Goal: Task Accomplishment & Management: Manage account settings

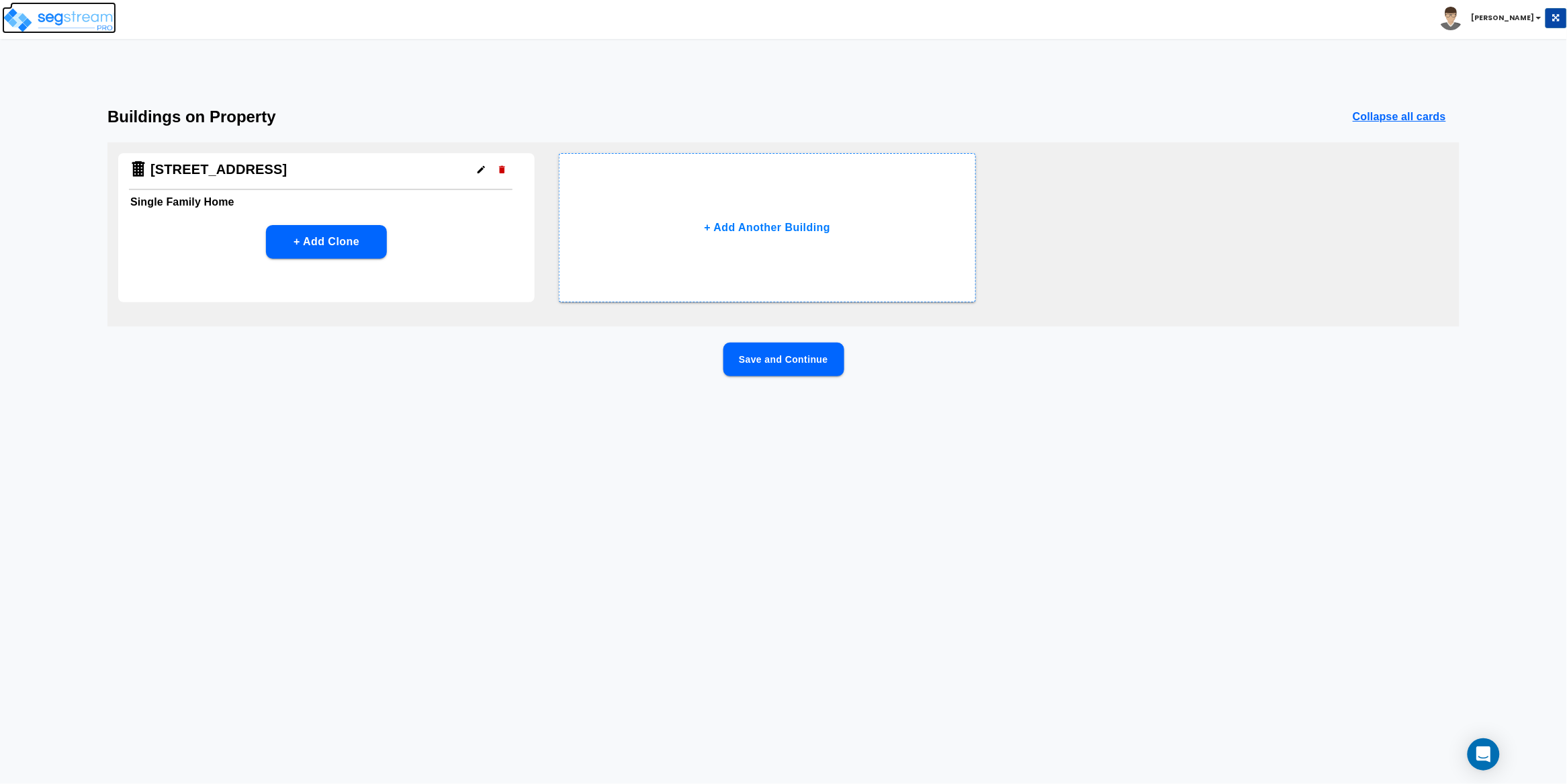
click at [84, 21] on img at bounding box center [58, 20] width 114 height 27
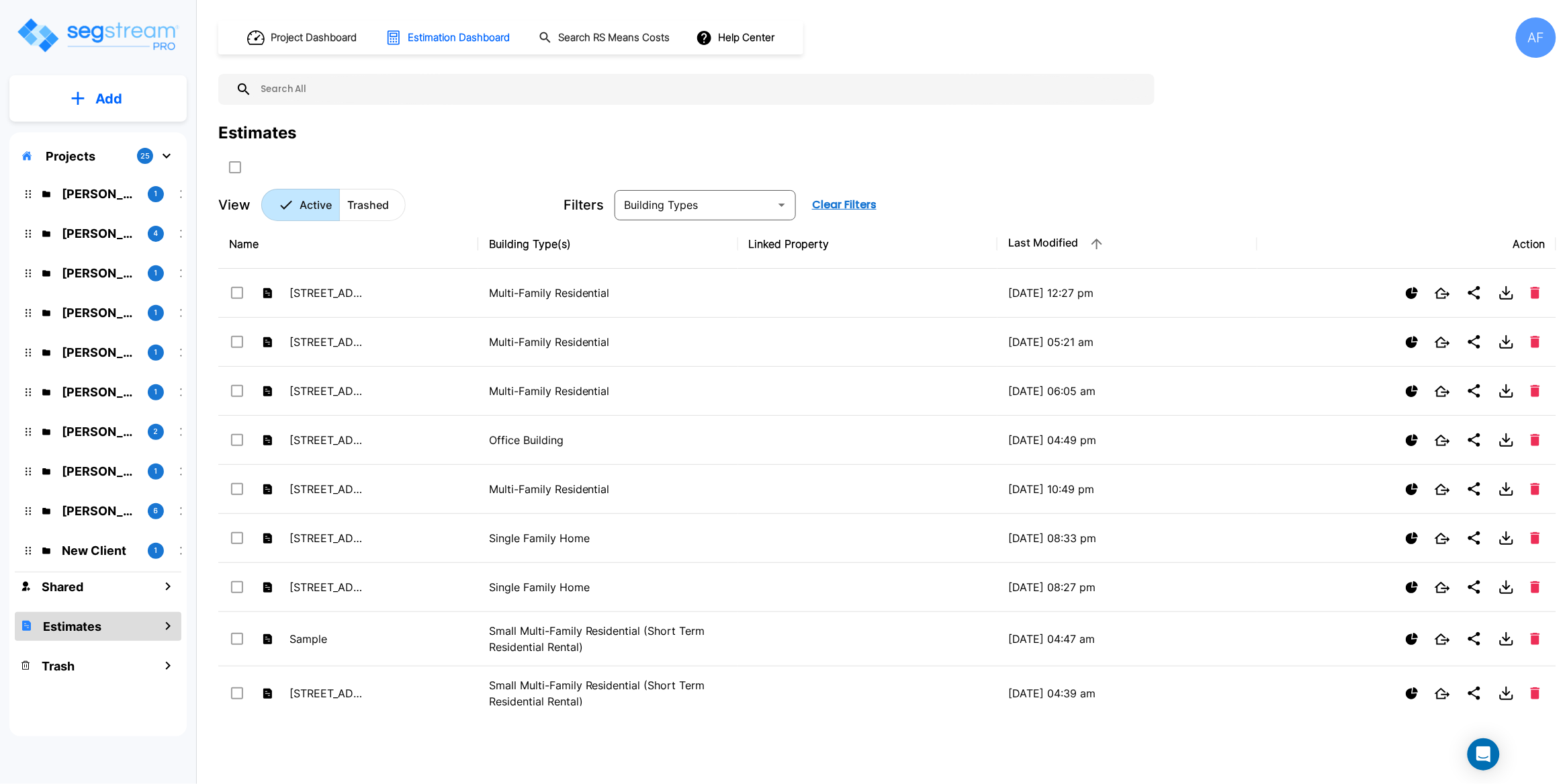
click at [562, 83] on input "text" at bounding box center [700, 89] width 896 height 31
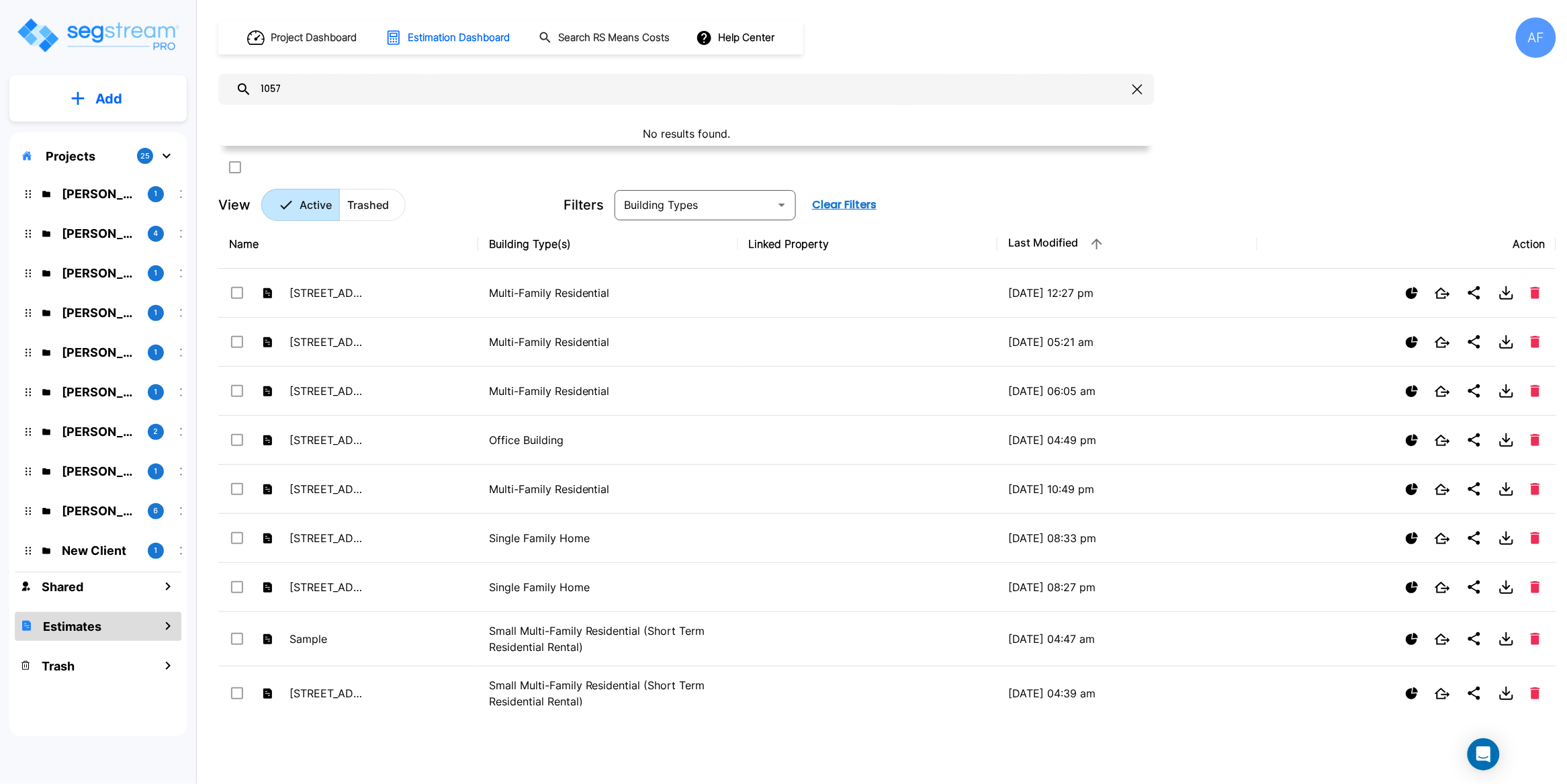
type input "1057"
click at [89, 184] on div "Yiddy Tyrnauer" at bounding box center [103, 171] width 71 height 26
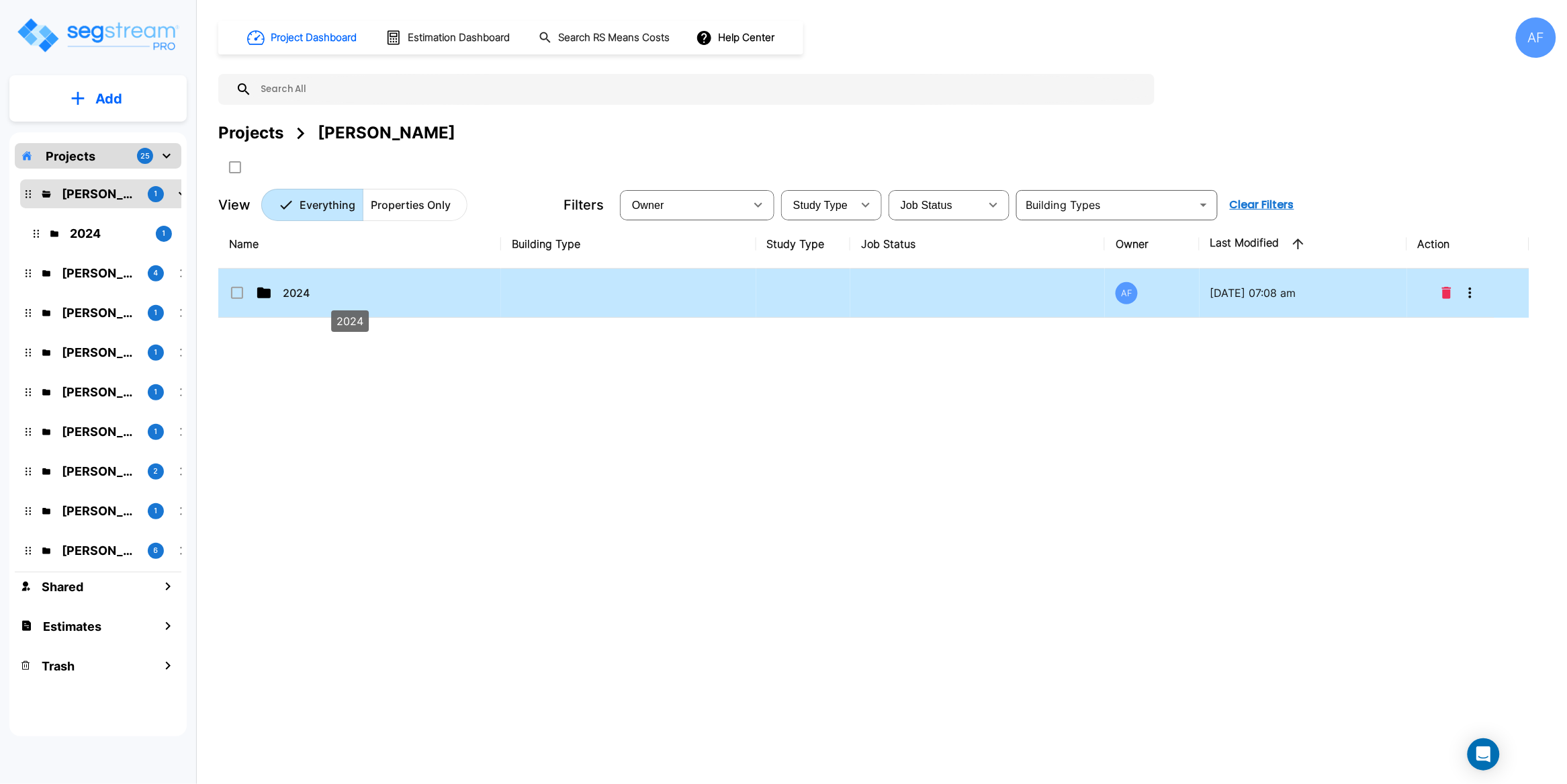
click at [287, 289] on p "2024" at bounding box center [350, 293] width 135 height 16
checkbox input "true"
click at [287, 289] on p "2024" at bounding box center [350, 293] width 135 height 16
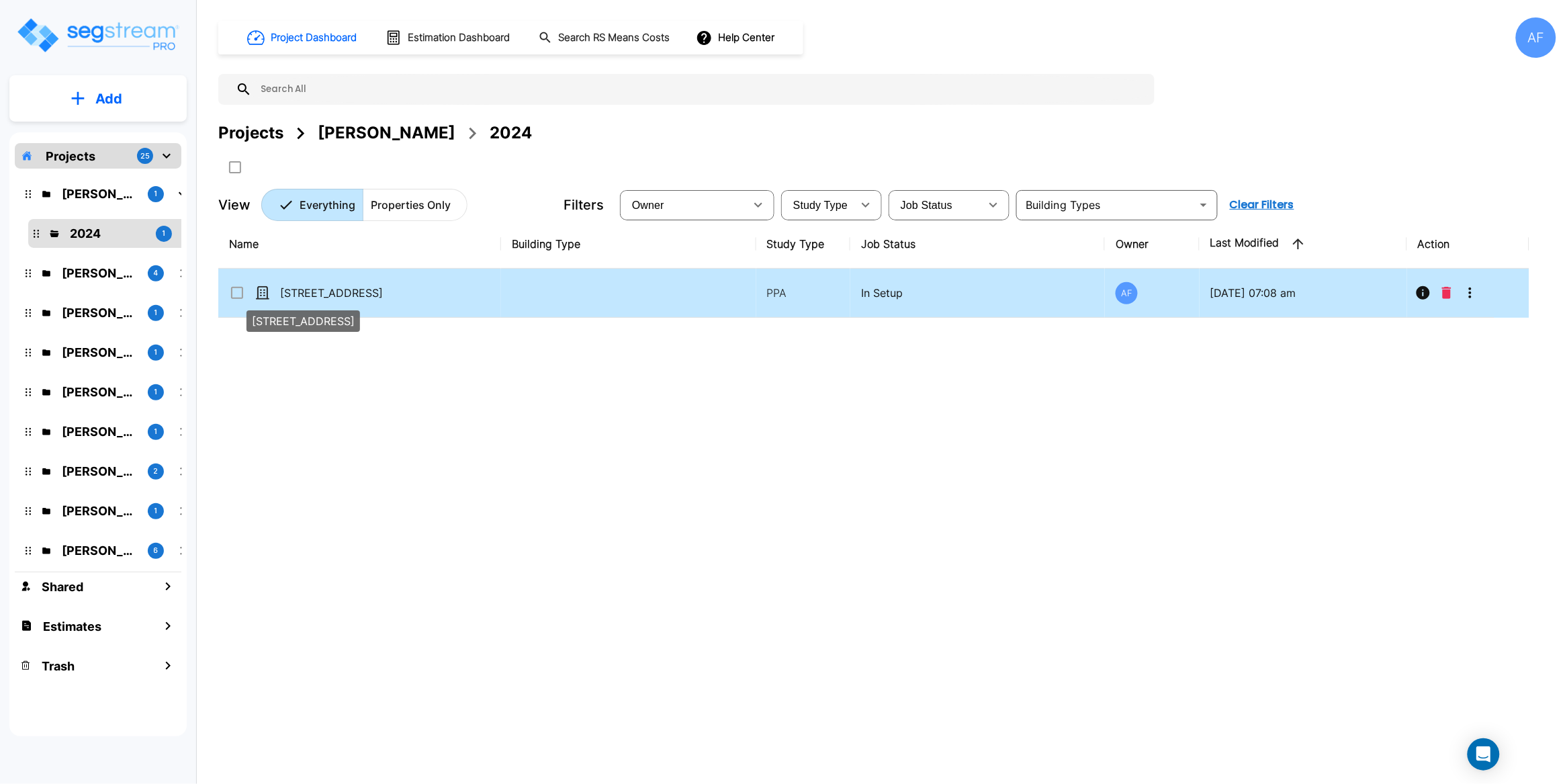
click at [341, 299] on p "1057 Savannah St, Toms River, NJ 08753" at bounding box center [347, 293] width 135 height 16
checkbox input "true"
click at [341, 299] on p "[STREET_ADDRESS]" at bounding box center [347, 293] width 135 height 16
click at [1473, 301] on button "More-Options" at bounding box center [1470, 293] width 27 height 27
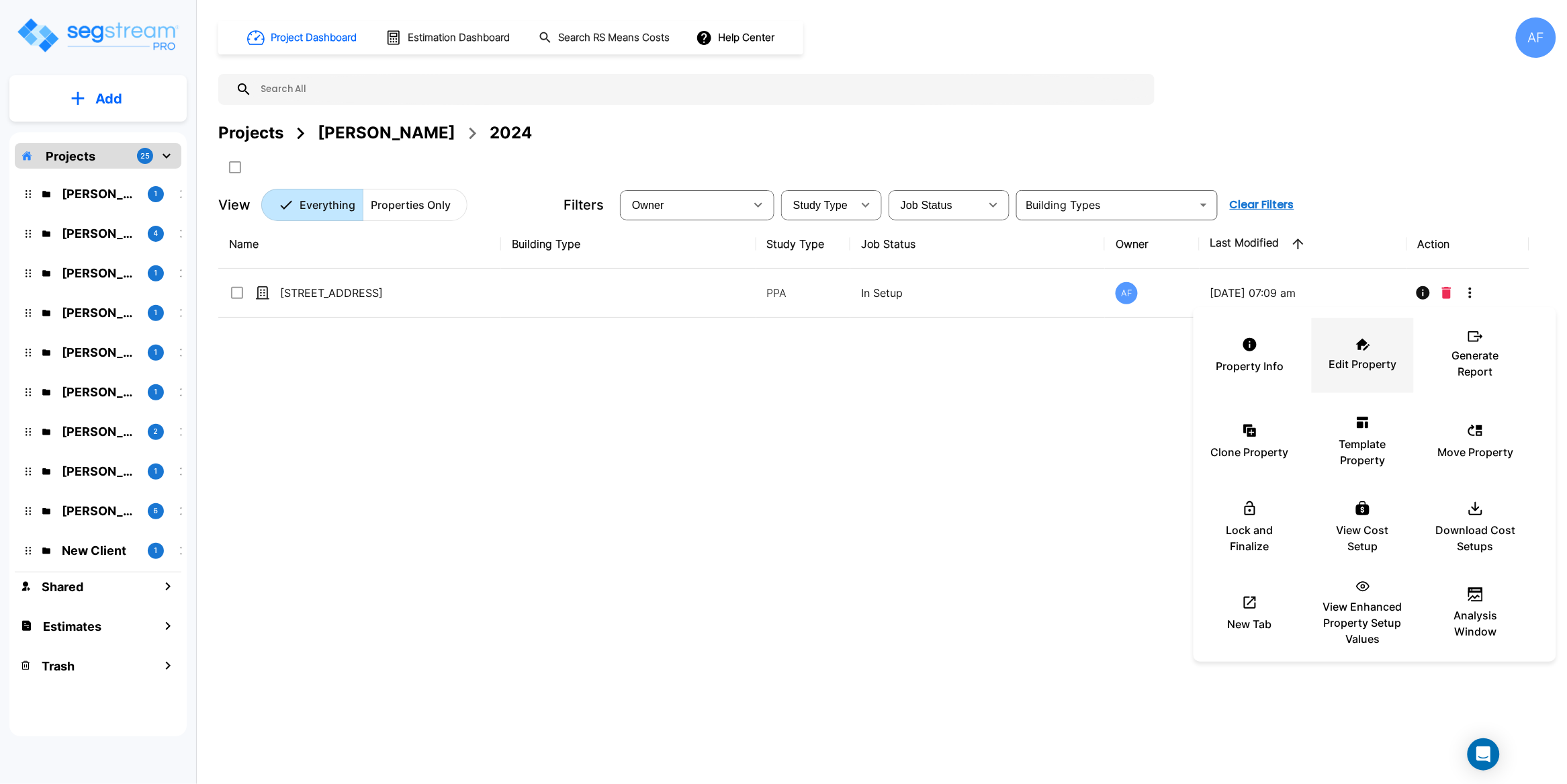
click at [1368, 357] on p "Edit Property" at bounding box center [1364, 364] width 68 height 16
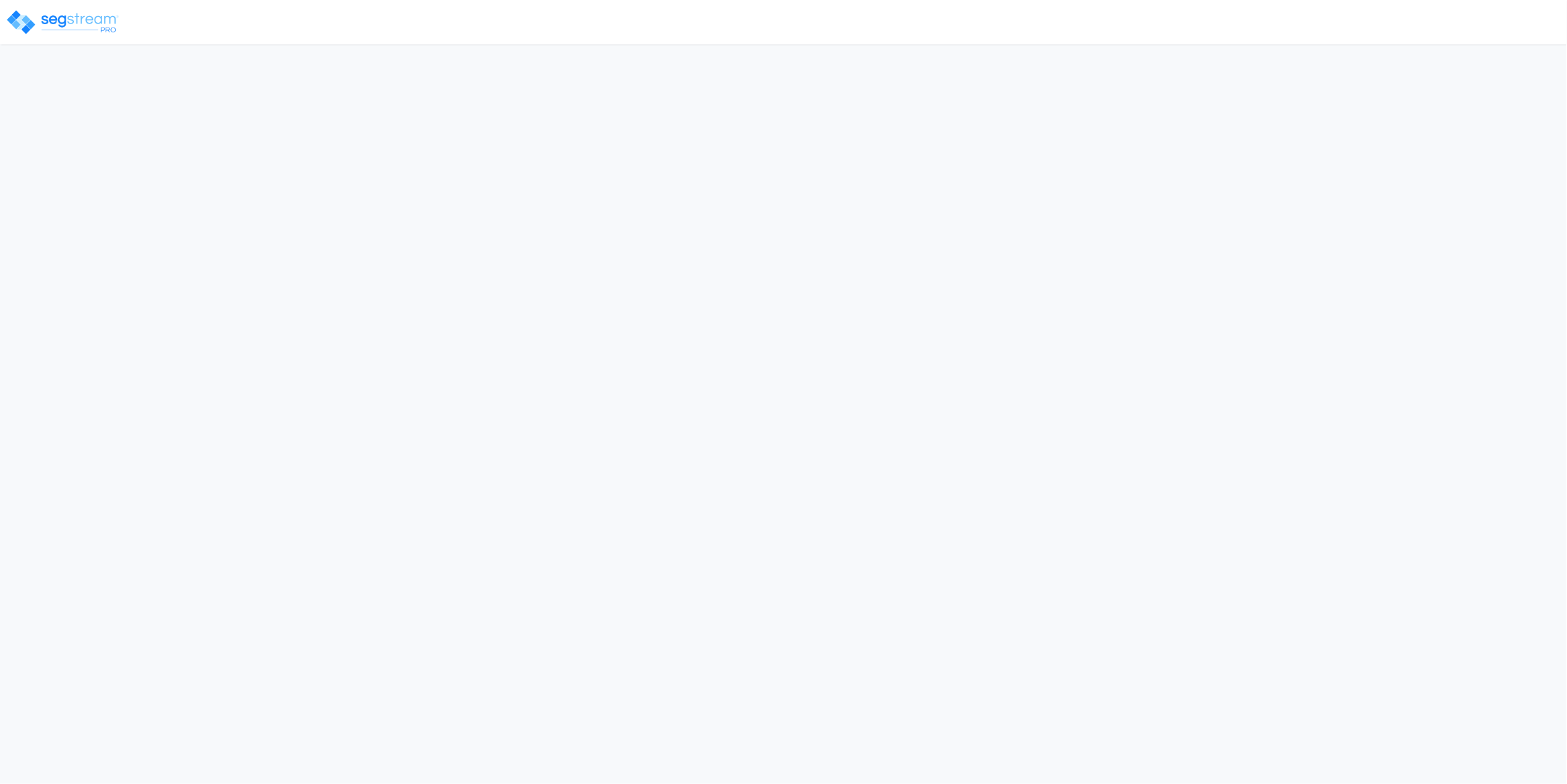
select select "NJ"
select select "2024"
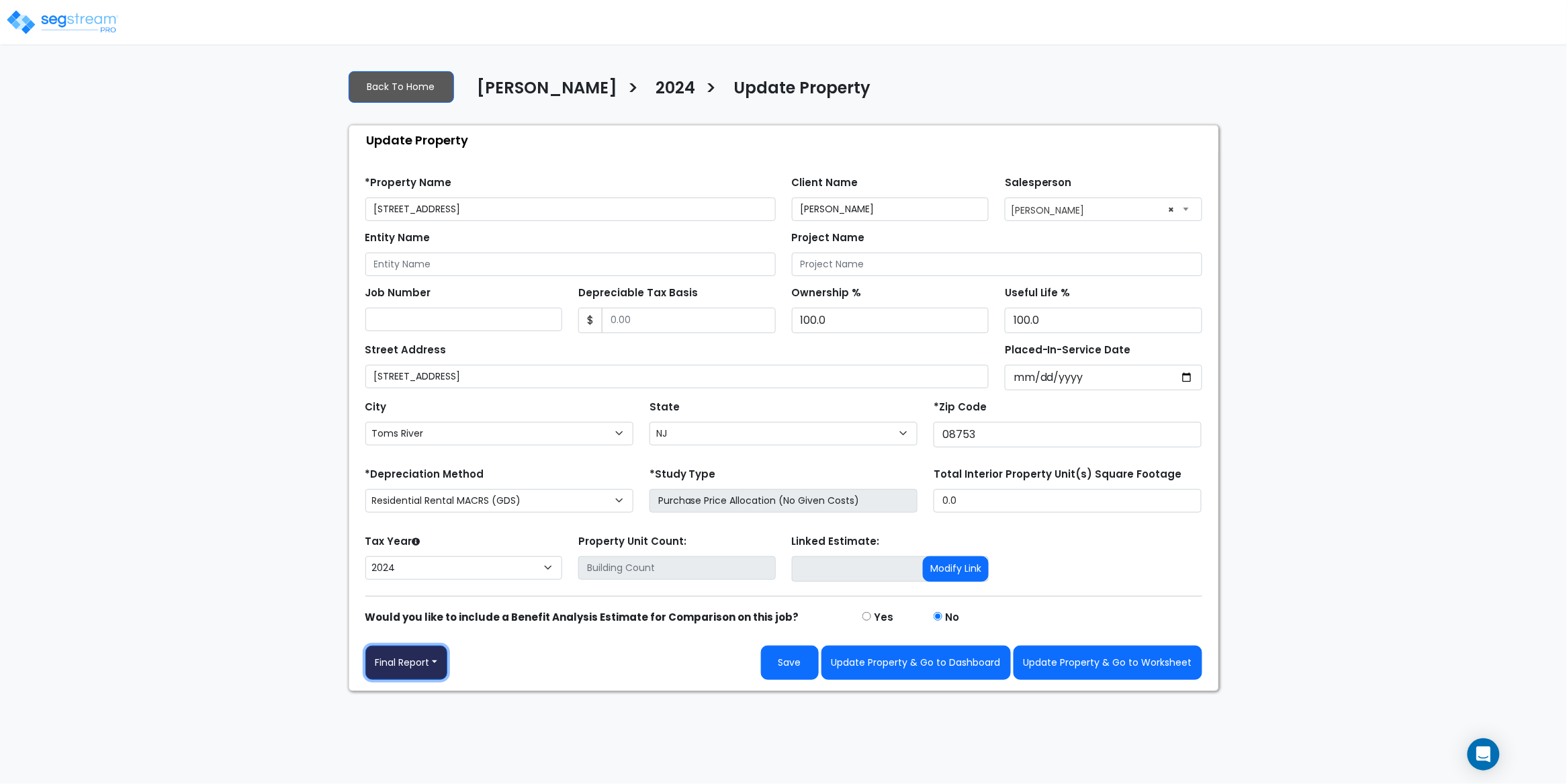
click at [436, 666] on button "Final Report" at bounding box center [406, 663] width 83 height 34
click at [436, 599] on link "Report Images" at bounding box center [436, 593] width 140 height 31
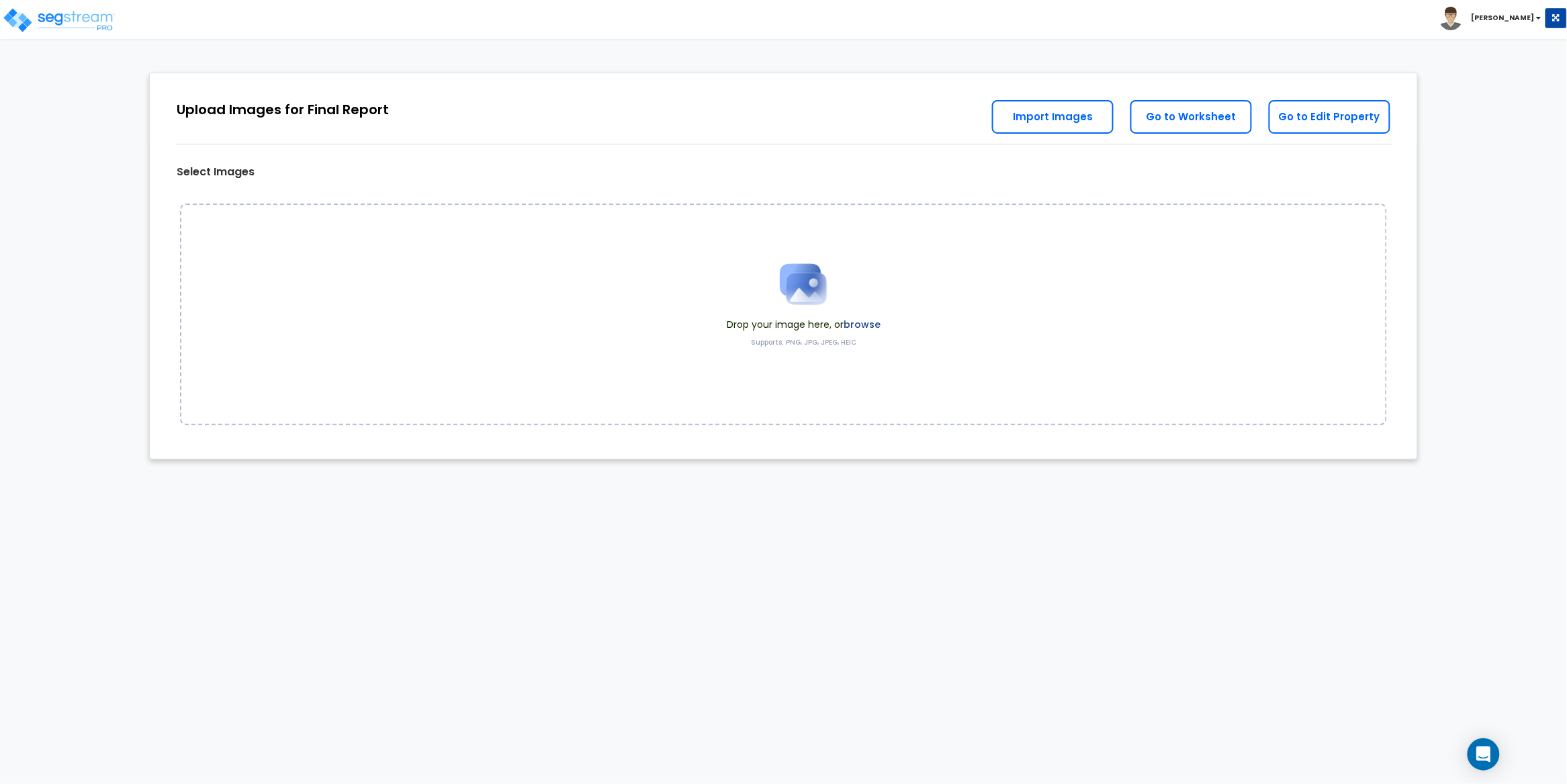
click at [878, 321] on label "browse" at bounding box center [862, 324] width 37 height 13
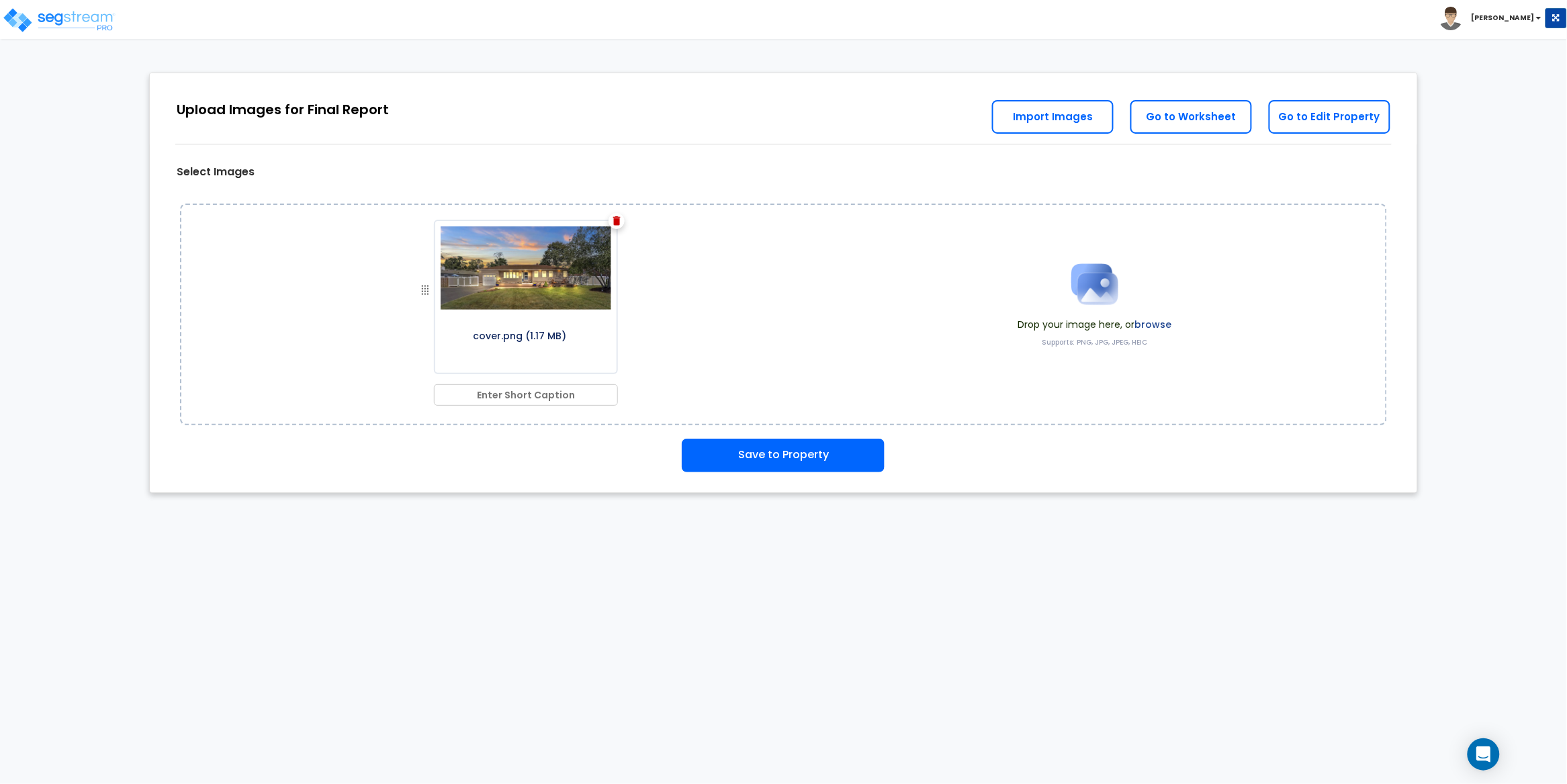
click at [1158, 322] on label "browse" at bounding box center [1153, 324] width 37 height 13
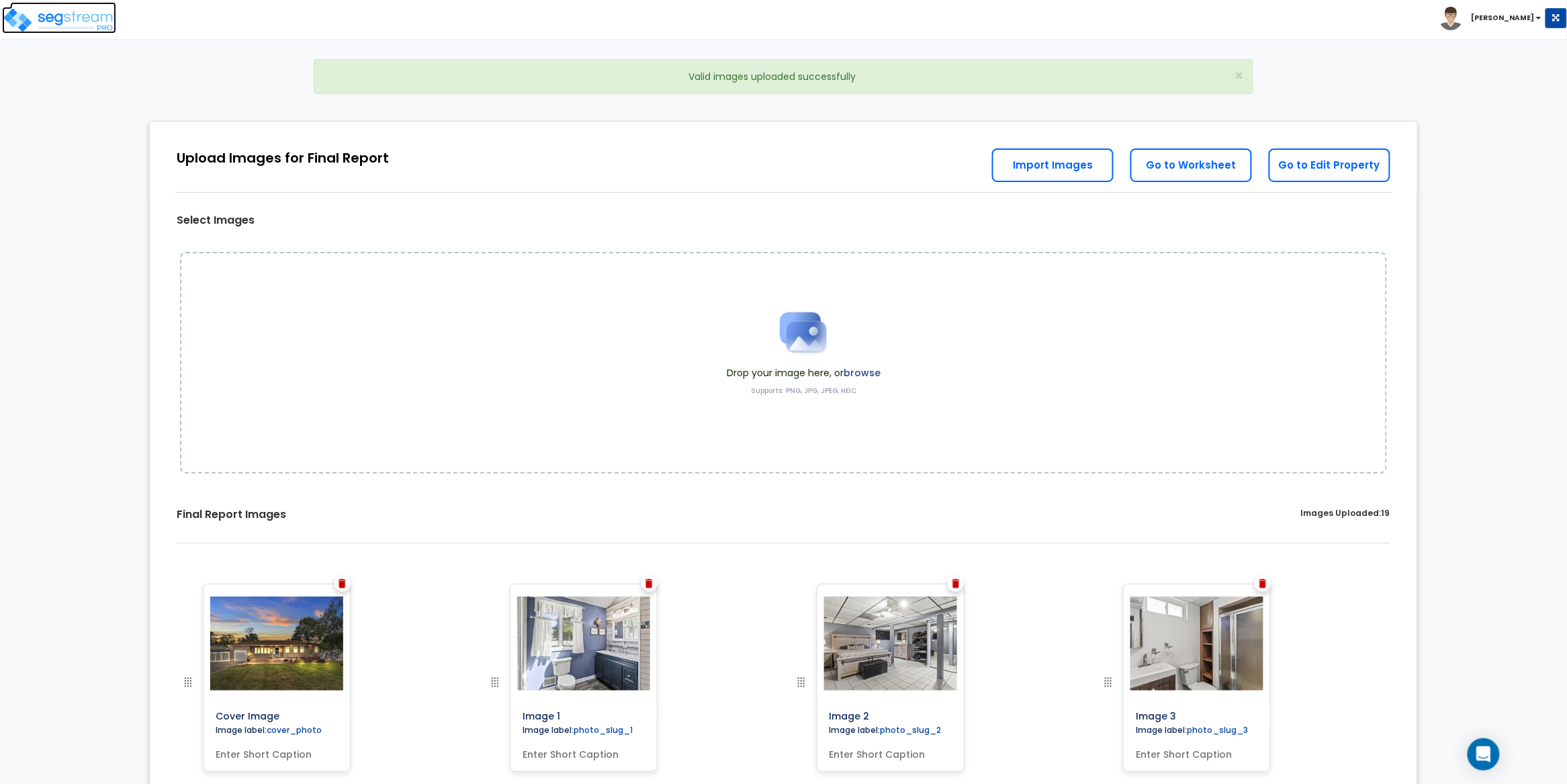
click at [94, 16] on img at bounding box center [58, 20] width 114 height 27
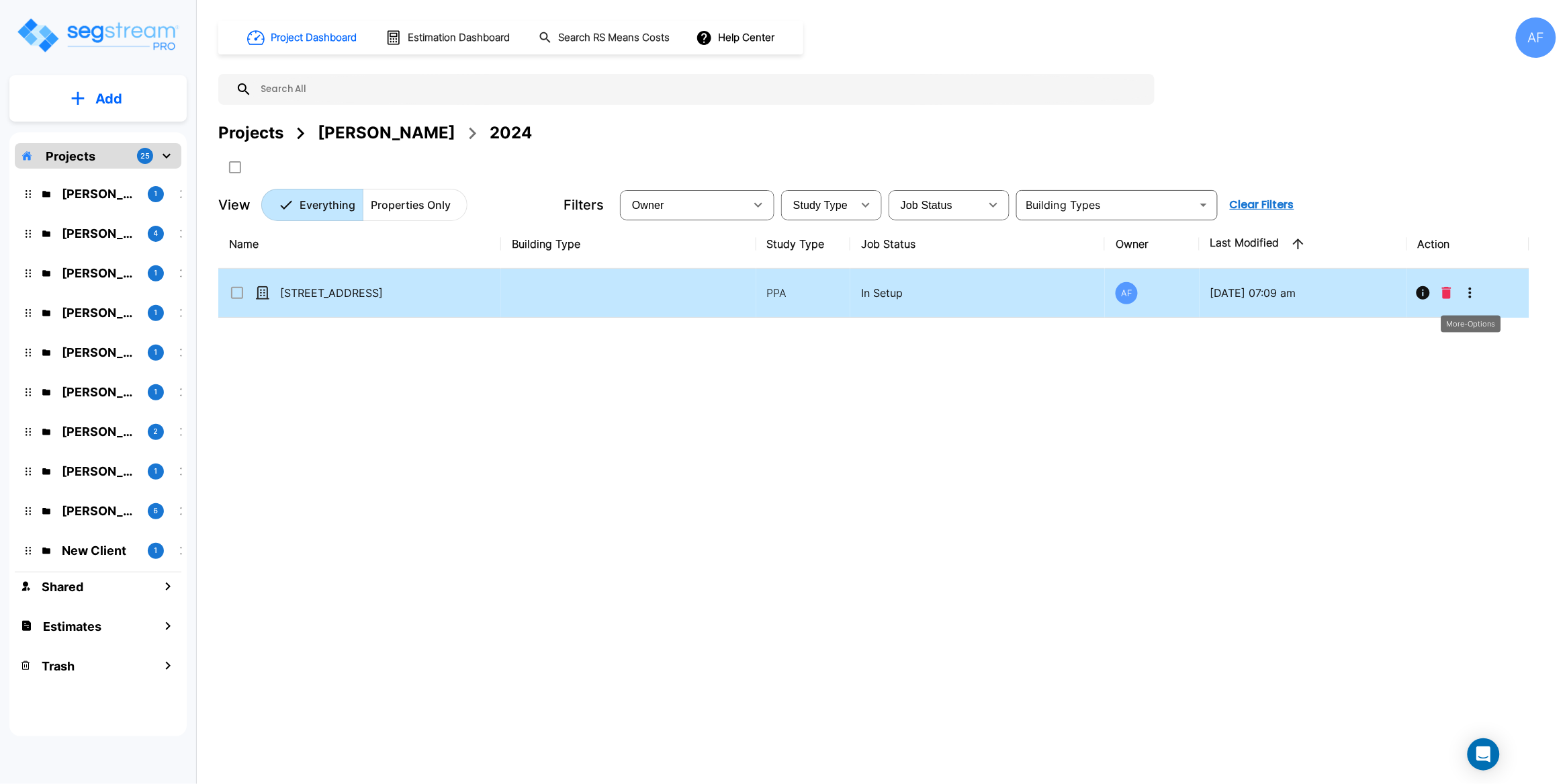
click at [1478, 300] on icon "More-Options" at bounding box center [1471, 293] width 16 height 16
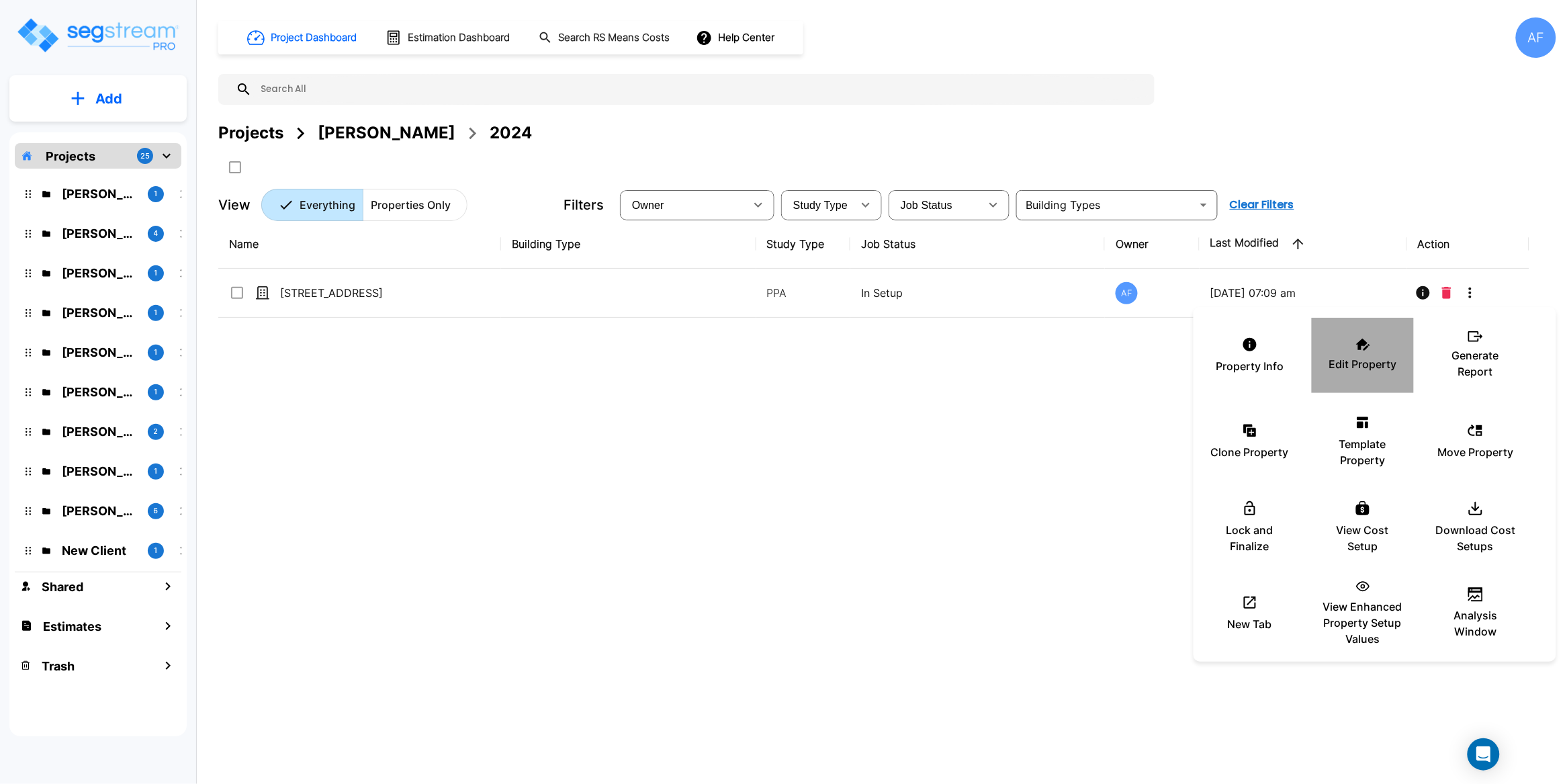
click at [1349, 356] on p "Edit Property" at bounding box center [1364, 364] width 68 height 16
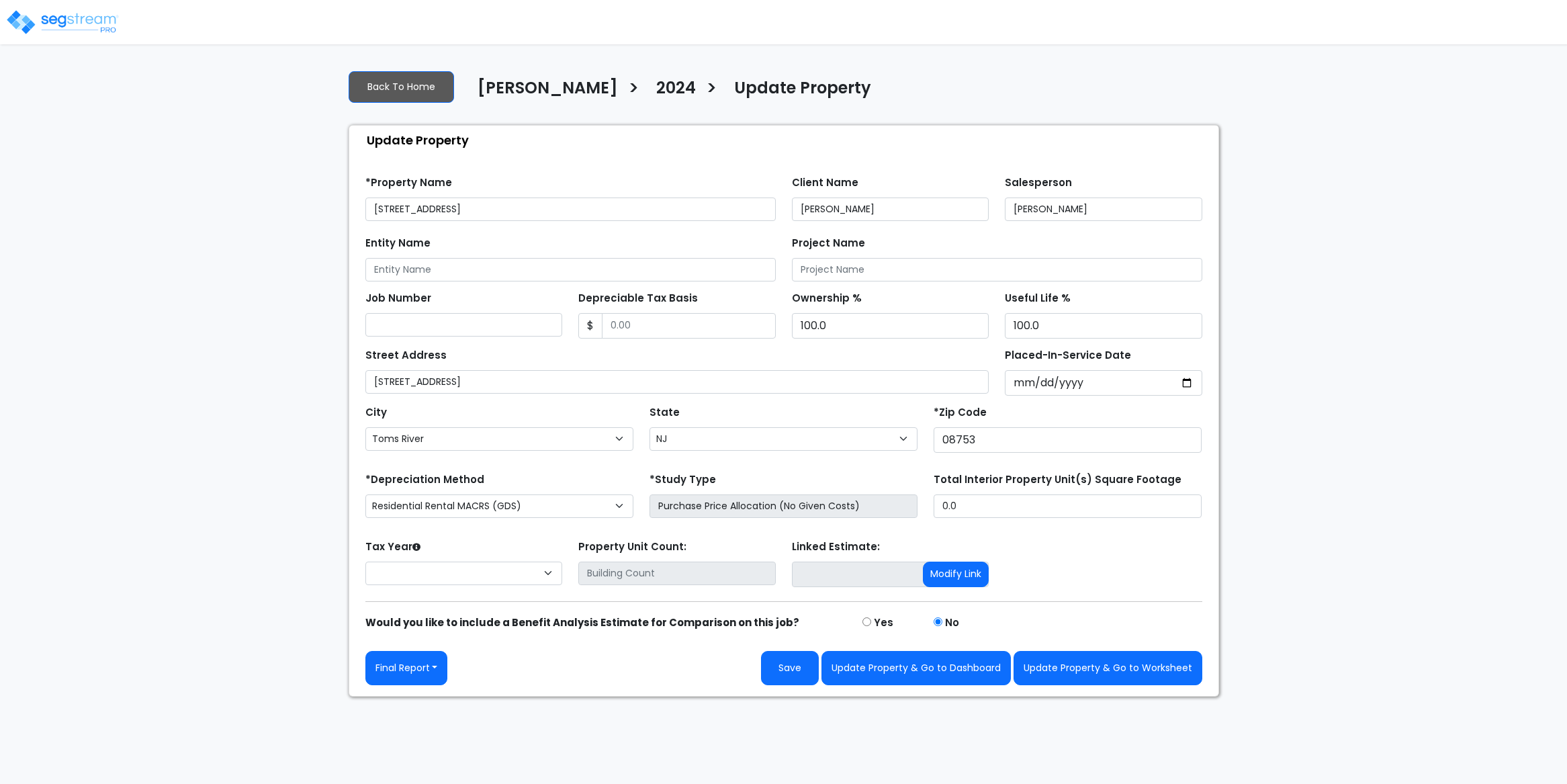
select select "NJ"
select select "2024"
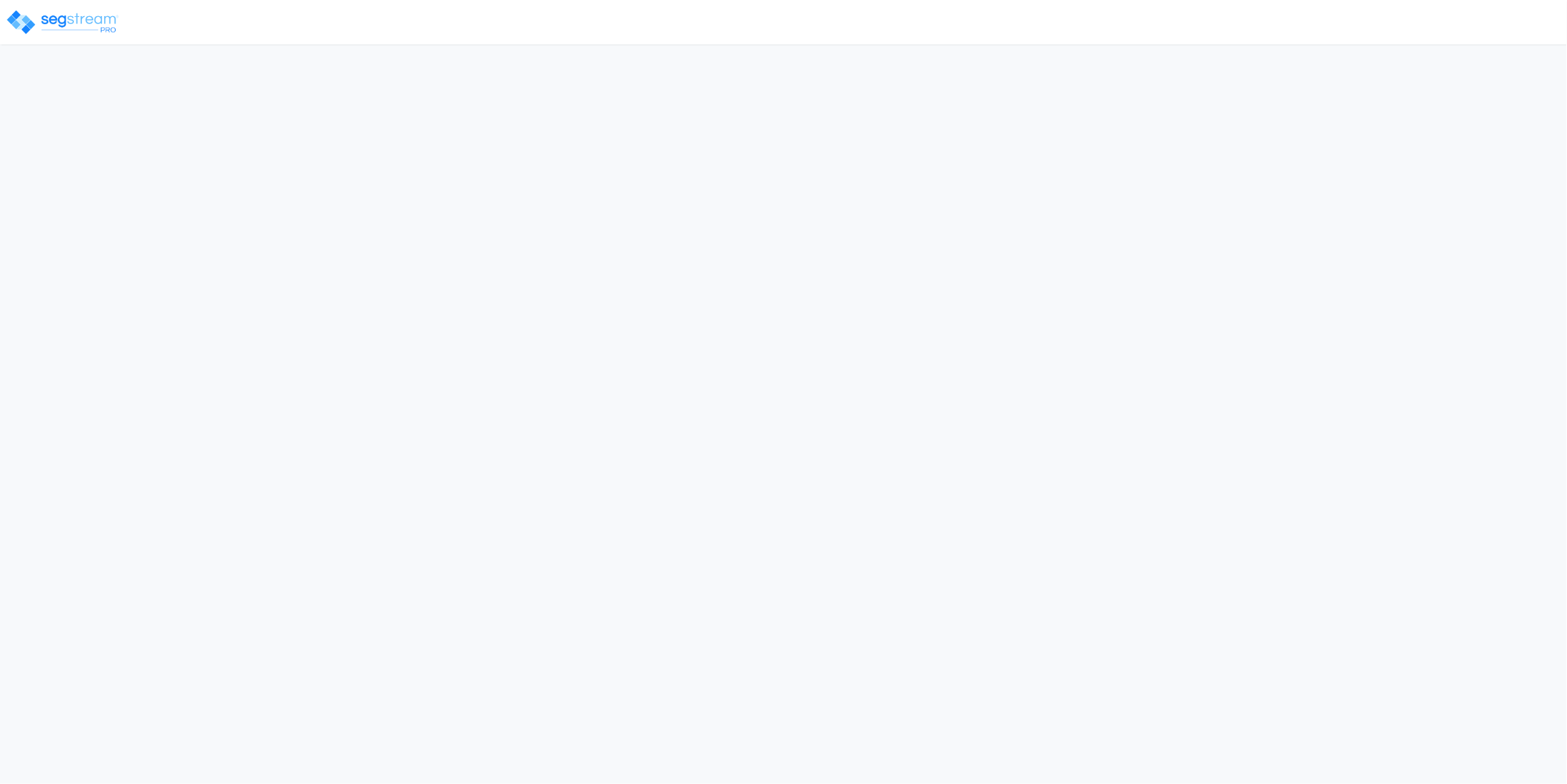
select select "NJ"
select select "2024"
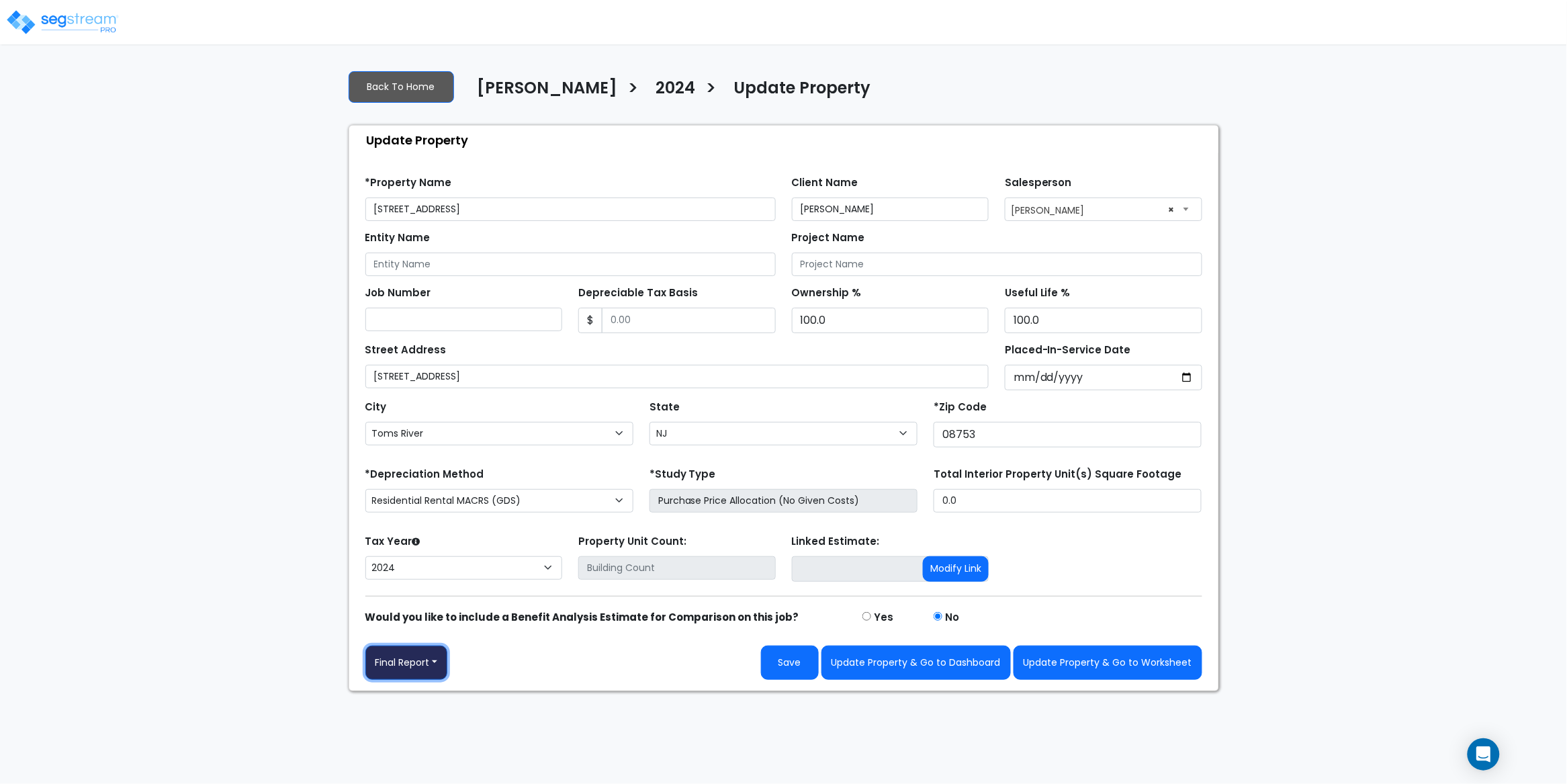
click at [442, 668] on button "Final Report" at bounding box center [406, 663] width 83 height 34
click at [440, 587] on link "Report Images" at bounding box center [436, 593] width 140 height 31
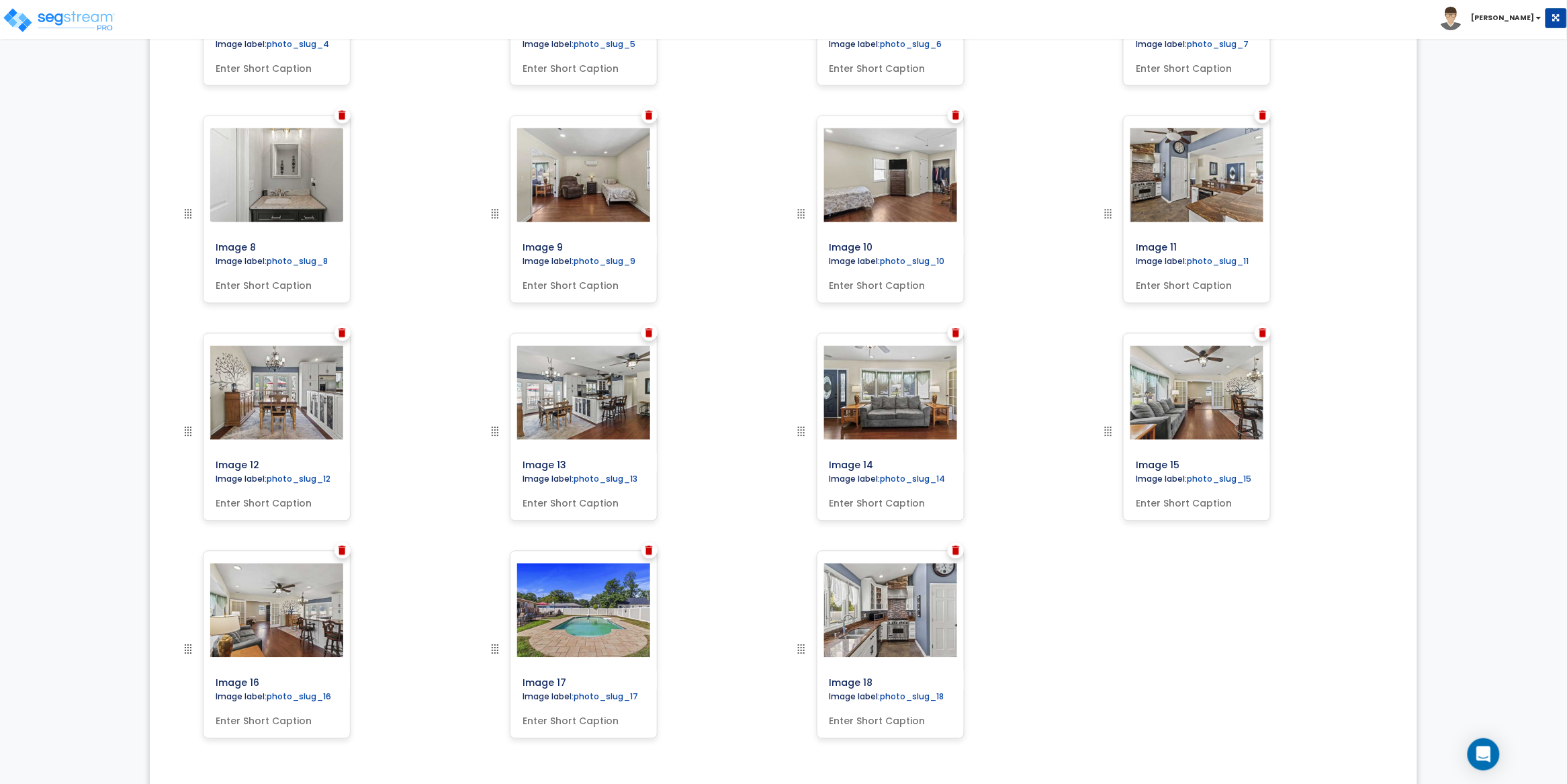
scroll to position [894, 0]
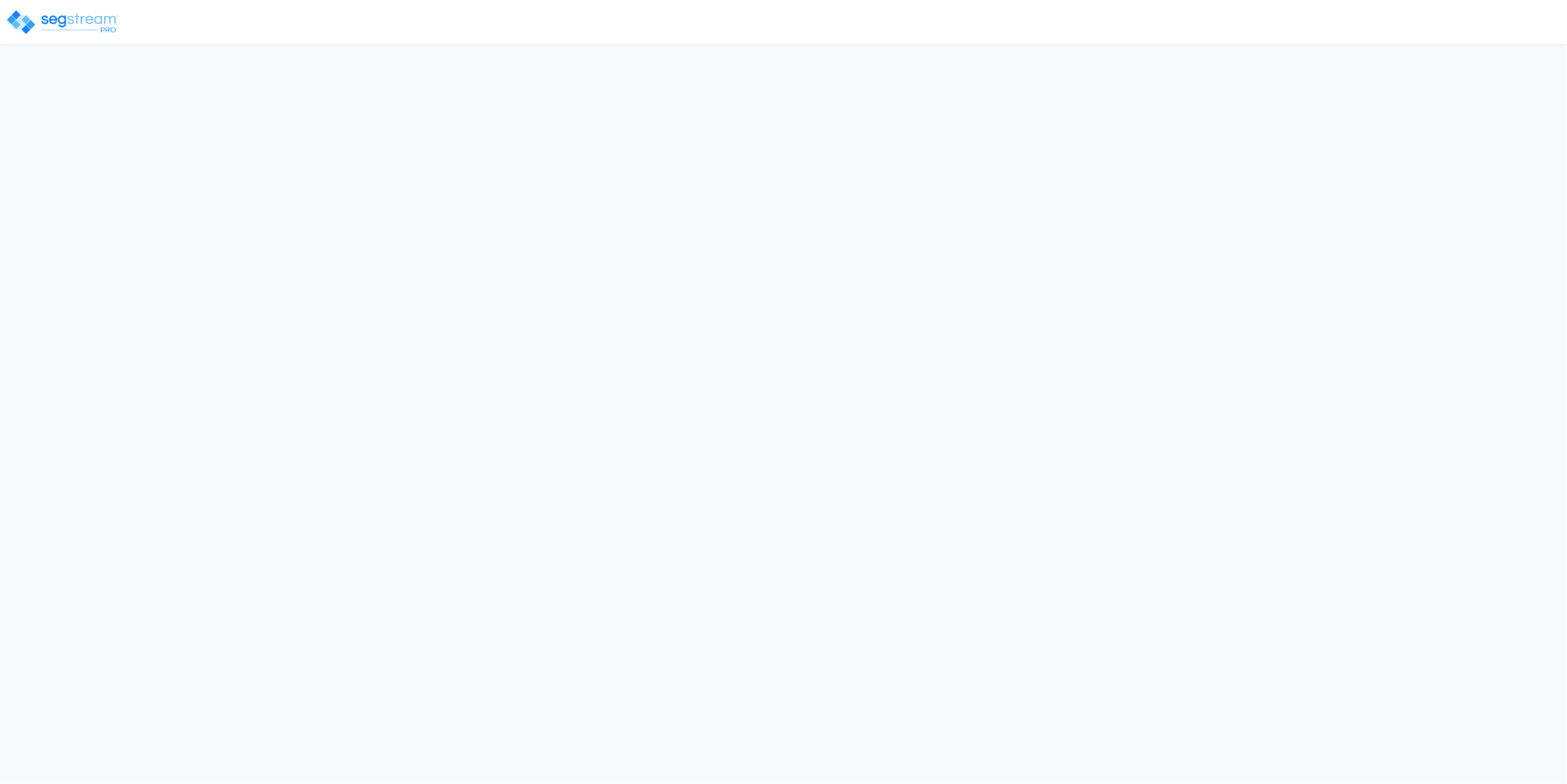
select select "NJ"
select select "2024"
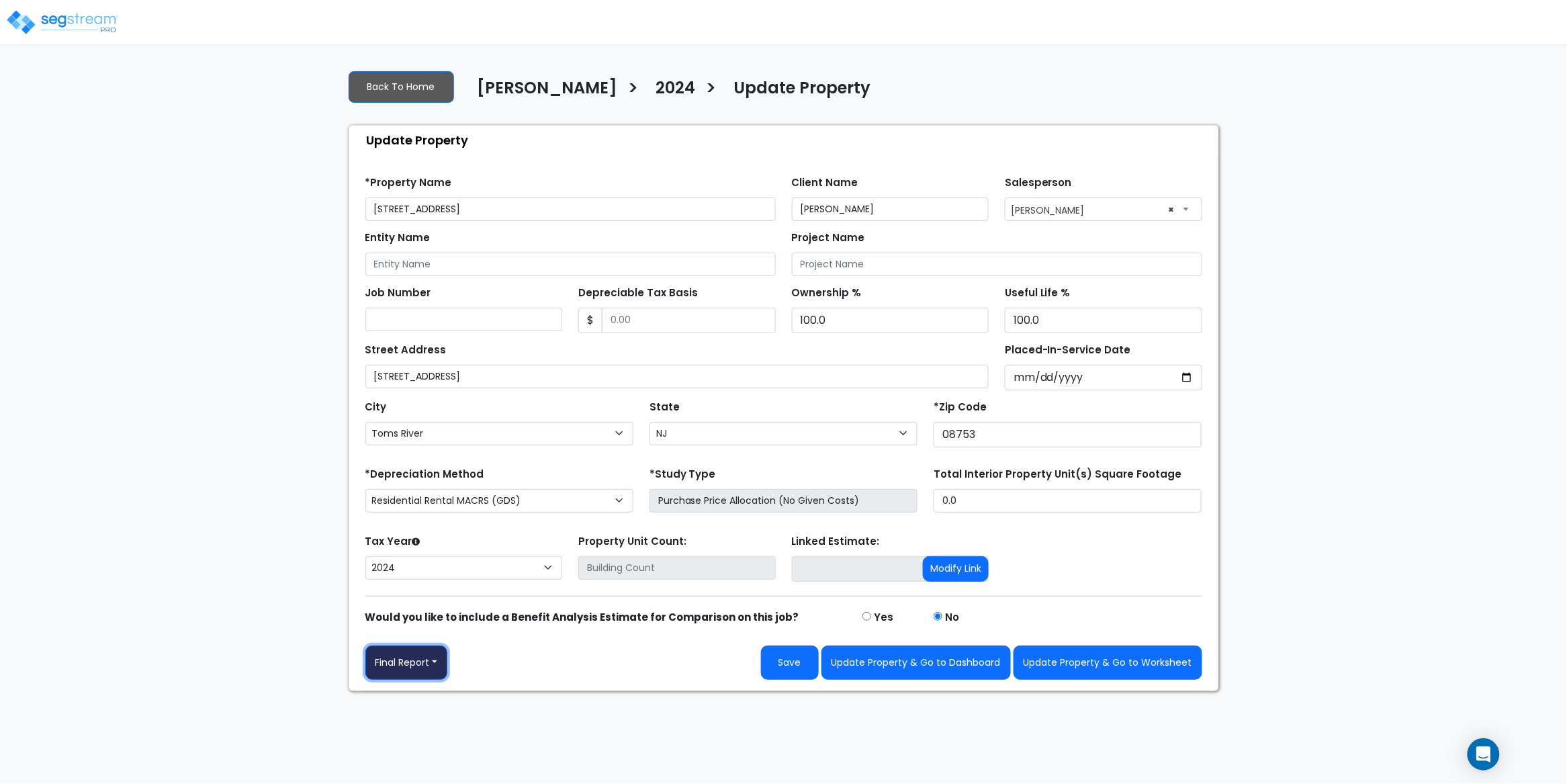
click at [436, 659] on button "Final Report" at bounding box center [406, 663] width 83 height 34
click at [447, 592] on link "Report Images" at bounding box center [436, 593] width 140 height 31
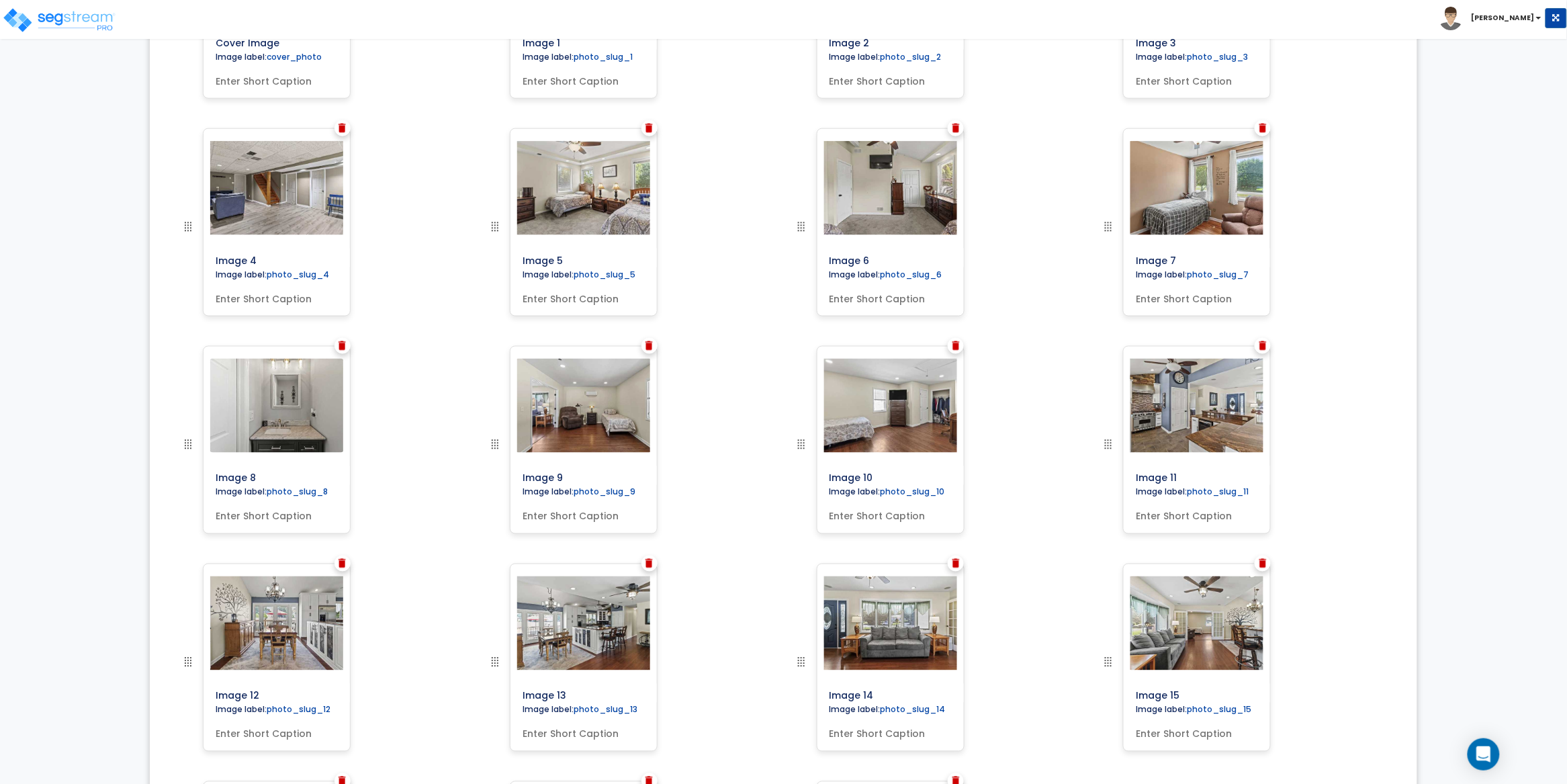
scroll to position [695, 0]
